Goal: Find specific page/section: Find specific page/section

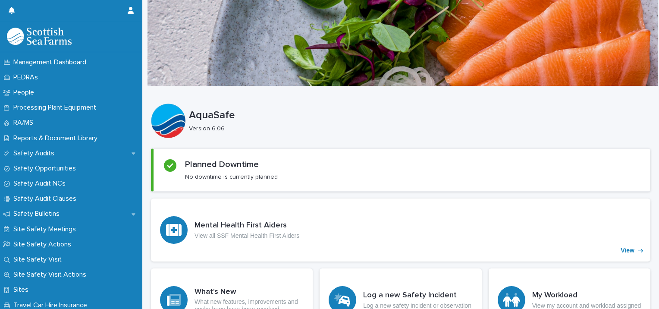
scroll to position [409, 0]
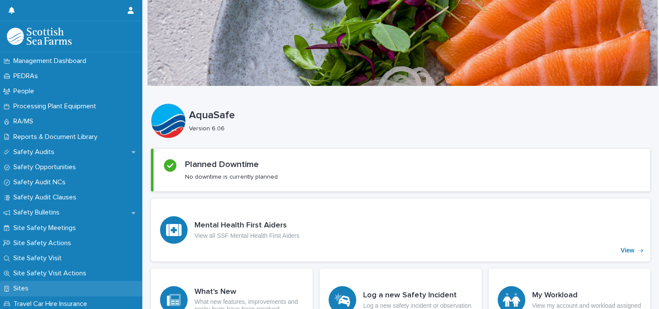
click at [19, 285] on p "Sites" at bounding box center [22, 288] width 25 height 8
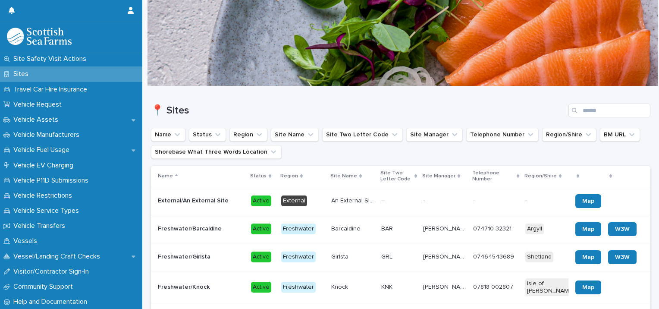
scroll to position [559, 0]
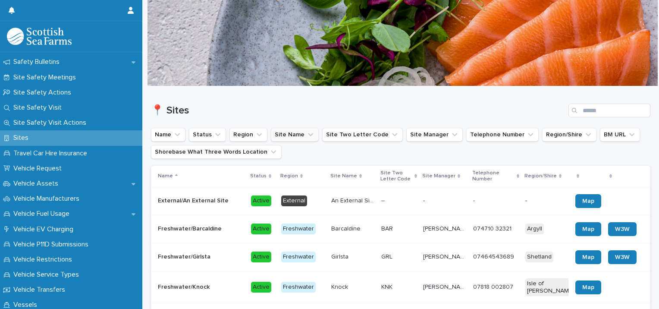
click at [297, 136] on button "Site Name" at bounding box center [295, 135] width 48 height 14
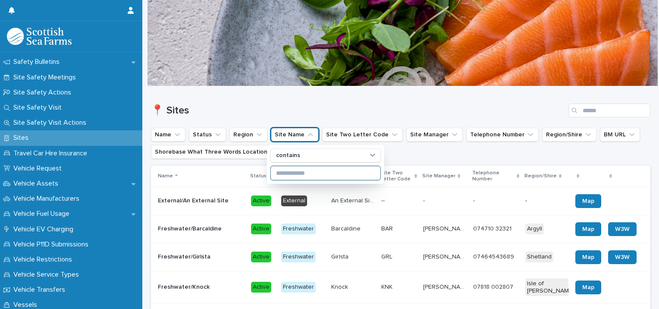
click at [283, 173] on input at bounding box center [326, 173] width 110 height 14
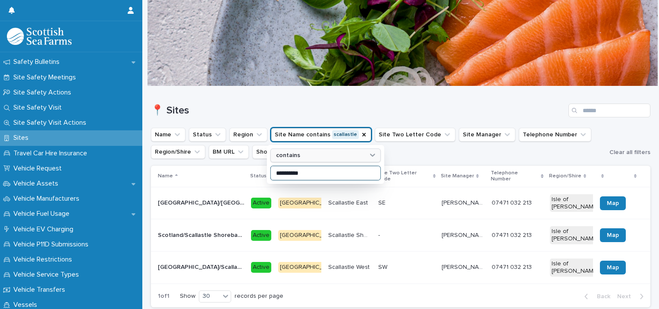
type input "**********"
click at [218, 198] on p "[GEOGRAPHIC_DATA]/[GEOGRAPHIC_DATA]" at bounding box center [202, 202] width 88 height 9
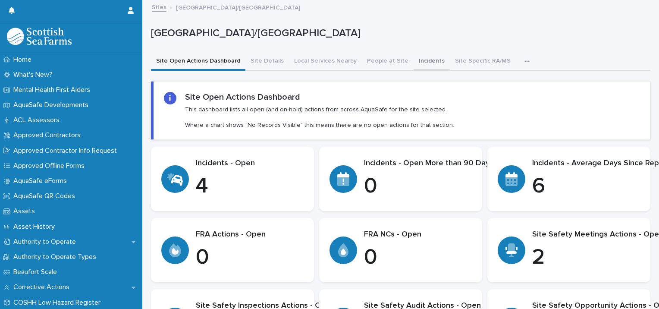
click at [414, 60] on button "Incidents" at bounding box center [432, 62] width 36 height 18
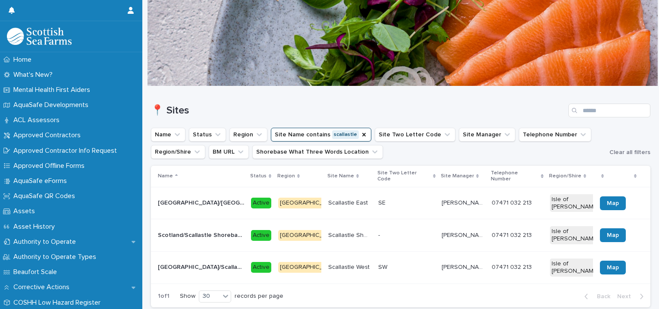
click at [203, 230] on p "Scotland/Scallastle Shorebase" at bounding box center [202, 234] width 88 height 9
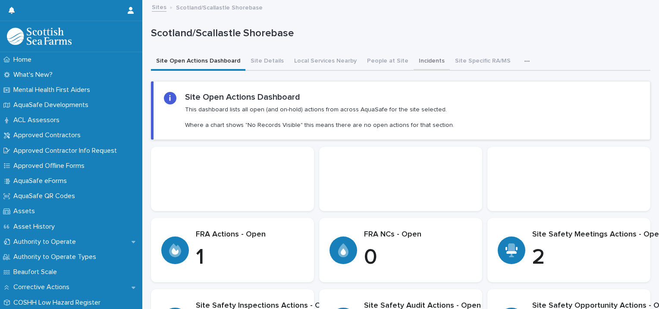
click at [416, 60] on button "Incidents" at bounding box center [432, 62] width 36 height 18
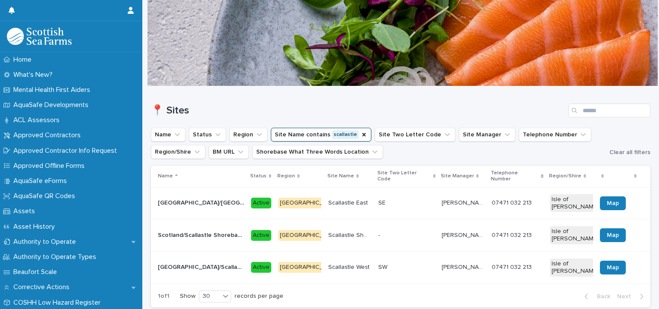
click at [211, 262] on p "[GEOGRAPHIC_DATA]/Scallastle West" at bounding box center [202, 266] width 88 height 9
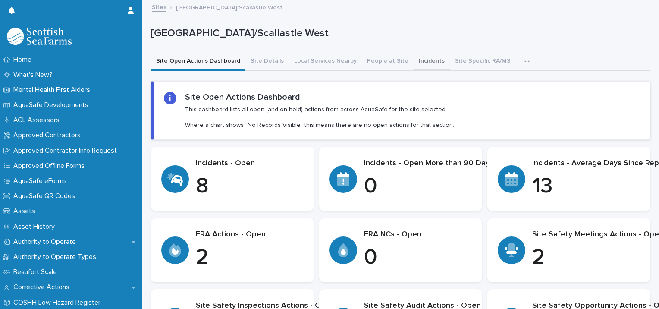
click at [414, 60] on button "Incidents" at bounding box center [432, 62] width 36 height 18
